Goal: Task Accomplishment & Management: Use online tool/utility

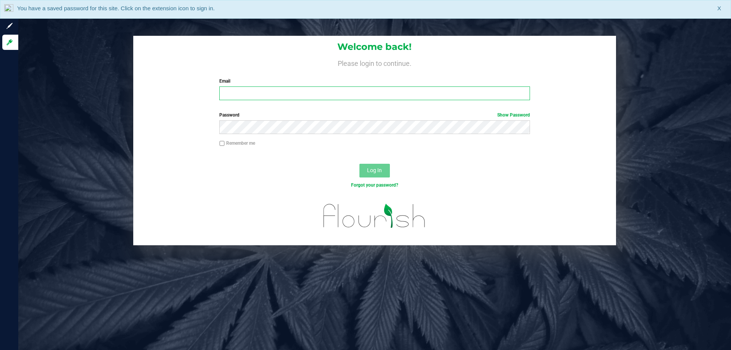
click at [299, 92] on input "Email" at bounding box center [374, 93] width 310 height 14
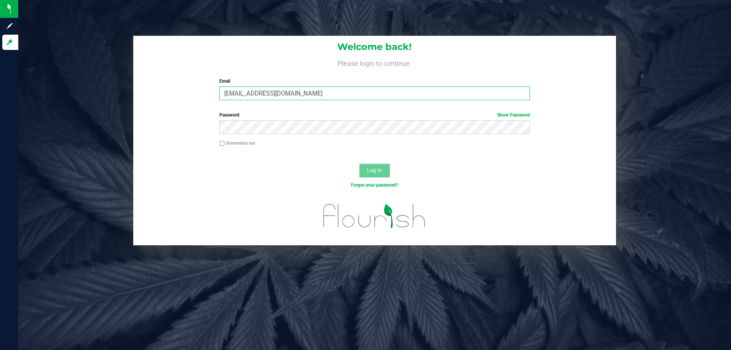
type input "[EMAIL_ADDRESS][DOMAIN_NAME]"
click at [359, 164] on button "Log In" at bounding box center [374, 171] width 30 height 14
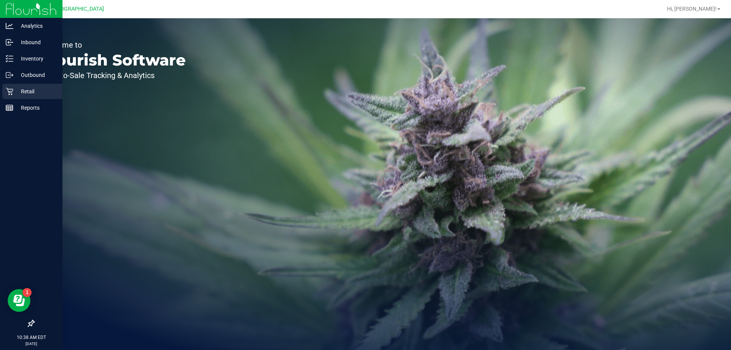
click at [10, 89] on icon at bounding box center [10, 92] width 8 height 8
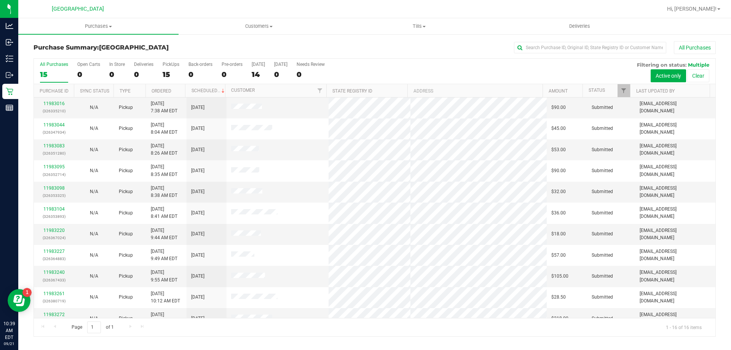
scroll to position [117, 0]
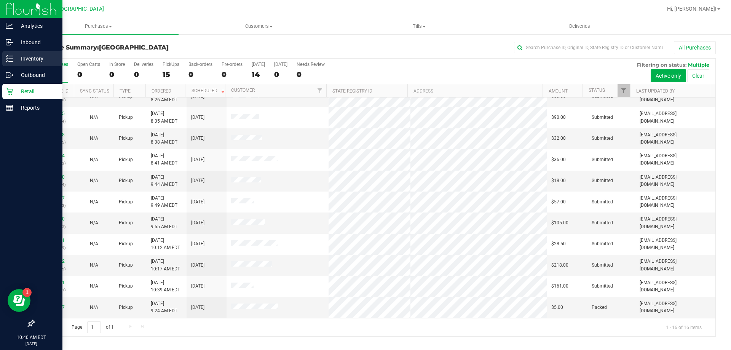
click at [41, 59] on p "Inventory" at bounding box center [36, 58] width 46 height 9
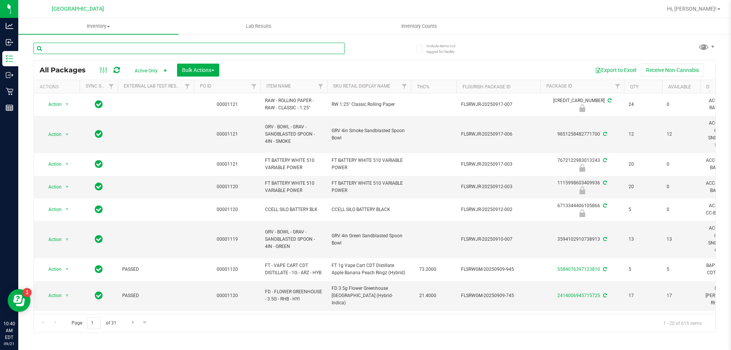
click at [182, 48] on input "text" at bounding box center [189, 48] width 311 height 11
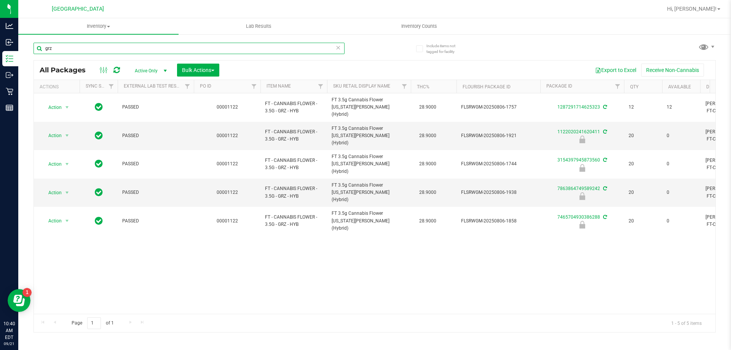
type input "grz"
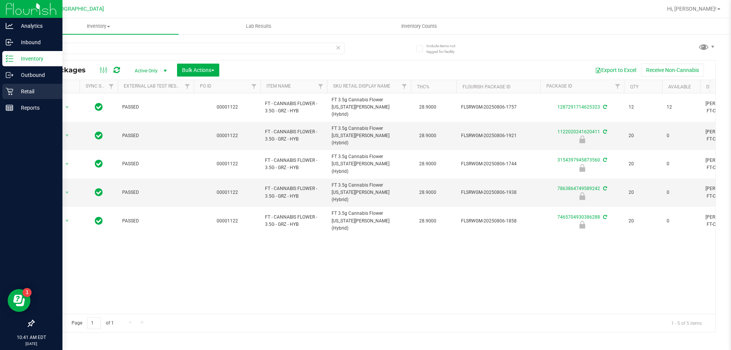
click at [19, 92] on p "Retail" at bounding box center [36, 91] width 46 height 9
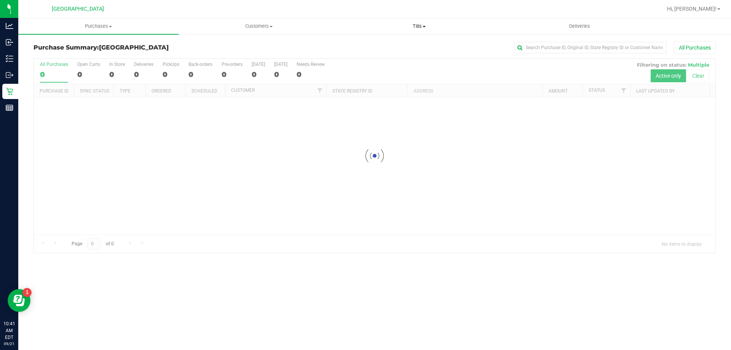
click at [422, 21] on uib-tab-heading "Tills Manage tills Reconcile e-payments" at bounding box center [419, 26] width 160 height 15
click at [378, 42] on li "Manage tills" at bounding box center [419, 46] width 160 height 9
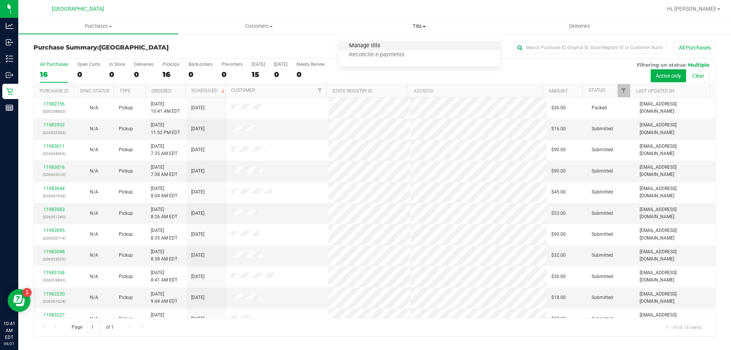
click at [374, 46] on span "Manage tills" at bounding box center [364, 46] width 51 height 6
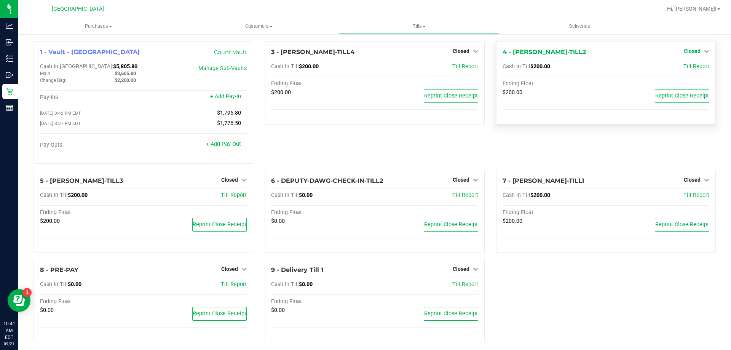
click at [693, 52] on span "Closed" at bounding box center [692, 51] width 17 height 6
click at [683, 68] on link "Open Till" at bounding box center [692, 67] width 20 height 6
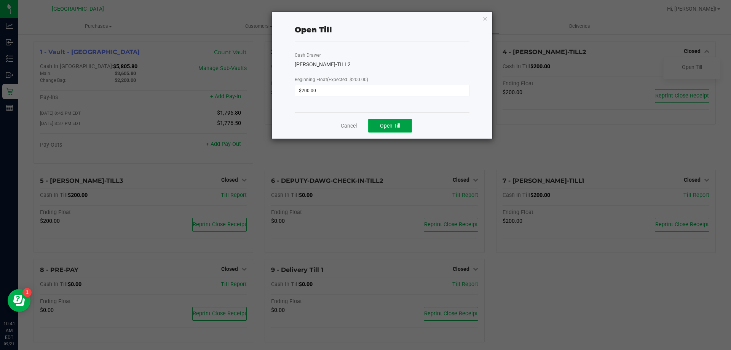
click at [380, 129] on span "Open Till" at bounding box center [390, 126] width 20 height 6
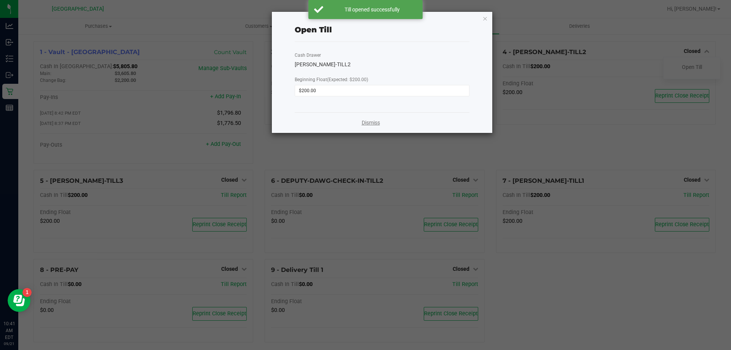
click at [376, 121] on link "Dismiss" at bounding box center [371, 123] width 18 height 8
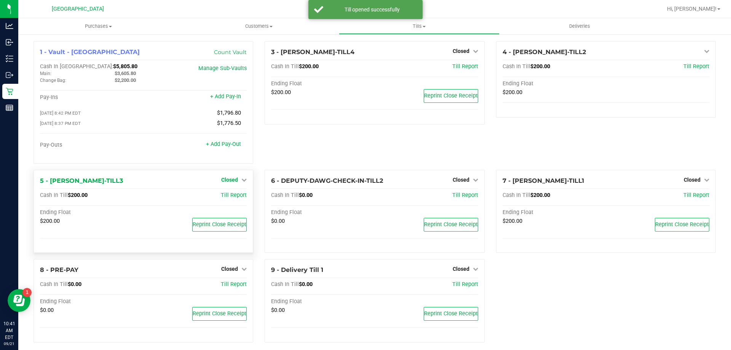
click at [241, 181] on icon at bounding box center [243, 179] width 5 height 5
click at [228, 196] on link "Open Till" at bounding box center [229, 195] width 20 height 6
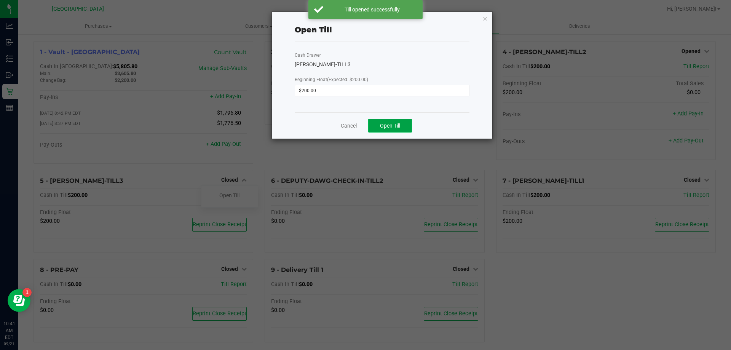
click at [399, 120] on button "Open Till" at bounding box center [390, 126] width 44 height 14
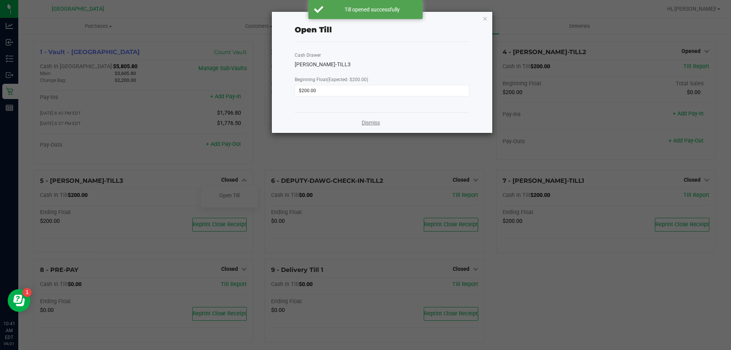
click at [378, 125] on link "Dismiss" at bounding box center [371, 123] width 18 height 8
